Goal: Contribute content

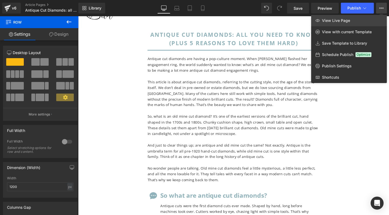
click at [356, 19] on link "View Live Page" at bounding box center [349, 20] width 76 height 11
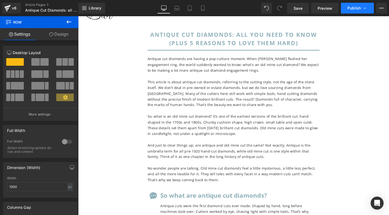
click at [367, 5] on icon at bounding box center [364, 7] width 5 height 5
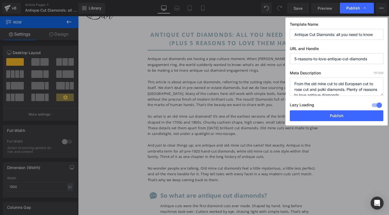
click at [332, 84] on textarea "From the old mine cut to old European cut to rose cut and polki diamonds. Plent…" at bounding box center [336, 87] width 93 height 18
paste textarea "[PERSON_NAME] old mine cut diamond ring sparked questions. Curious? Learn what …"
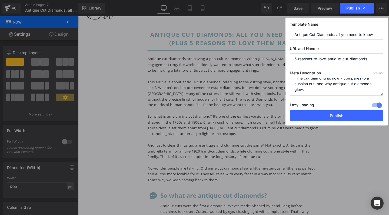
click at [332, 84] on textarea "From the old mine cut to old European cut to rose cut and polki diamonds. Plent…" at bounding box center [336, 87] width 93 height 18
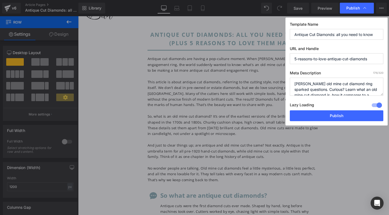
scroll to position [0, 0]
click at [348, 84] on textarea "From the old mine cut to old European cut to rose cut and polki diamonds. Plent…" at bounding box center [336, 87] width 93 height 18
click at [296, 83] on textarea "From the old mine cut to old European cut to rose cut and polki diamonds. Plent…" at bounding box center [336, 87] width 93 height 18
drag, startPoint x: 343, startPoint y: 89, endPoint x: 285, endPoint y: 89, distance: 58.6
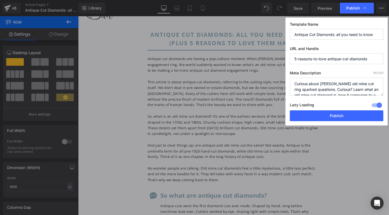
click at [285, 89] on div "Publish Template Name Antique Cut Diamonds: all you need to know URL and Handle…" at bounding box center [194, 107] width 389 height 215
click at [372, 83] on textarea "From the old mine cut to old European cut to rose cut and polki diamonds. Plent…" at bounding box center [336, 87] width 93 height 18
click at [323, 89] on textarea "From the old mine cut to old European cut to rose cut and polki diamonds. Plent…" at bounding box center [336, 87] width 93 height 18
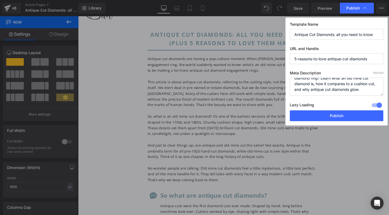
click at [368, 90] on textarea "From the old mine cut to old European cut to rose cut and polki diamonds. Plent…" at bounding box center [336, 87] width 93 height 18
drag, startPoint x: 332, startPoint y: 83, endPoint x: 345, endPoint y: 83, distance: 13.5
click at [345, 83] on textarea "From the old mine cut to old European cut to rose cut and polki diamonds. Plent…" at bounding box center [336, 87] width 93 height 18
drag, startPoint x: 295, startPoint y: 88, endPoint x: 353, endPoint y: 88, distance: 58.9
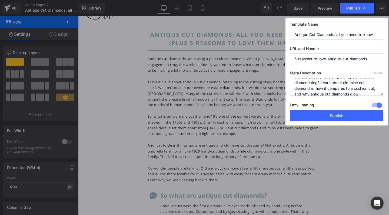
click at [353, 88] on textarea "From the old mine cut to old European cut to rose cut and polki diamonds. Plent…" at bounding box center [336, 87] width 93 height 18
click at [314, 89] on textarea "From the old mine cut to old European cut to rose cut and polki diamonds. Plent…" at bounding box center [336, 87] width 93 height 18
click at [326, 94] on textarea "From the old mine cut to old European cut to rose cut and polki diamonds. Plent…" at bounding box center [336, 87] width 93 height 18
click at [372, 83] on textarea "From the old mine cut to old European cut to rose cut and polki diamonds. Plent…" at bounding box center [336, 87] width 93 height 18
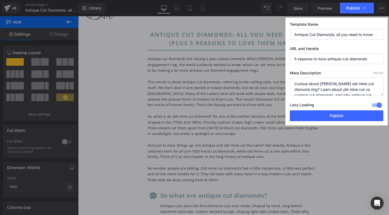
click at [311, 89] on textarea "From the old mine cut to old European cut to rose cut and polki diamonds. Plent…" at bounding box center [336, 87] width 93 height 18
type textarea "Curious about [PERSON_NAME] old mine cut diamond engagement ring? Learn about o…"
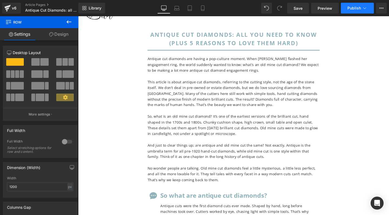
click at [360, 9] on span "Publish" at bounding box center [354, 8] width 14 height 4
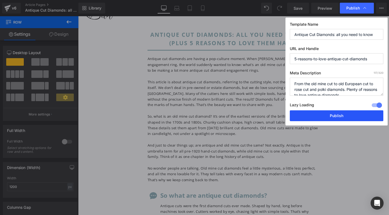
click at [330, 116] on button "Publish" at bounding box center [336, 115] width 93 height 11
